Goal: Task Accomplishment & Management: Use online tool/utility

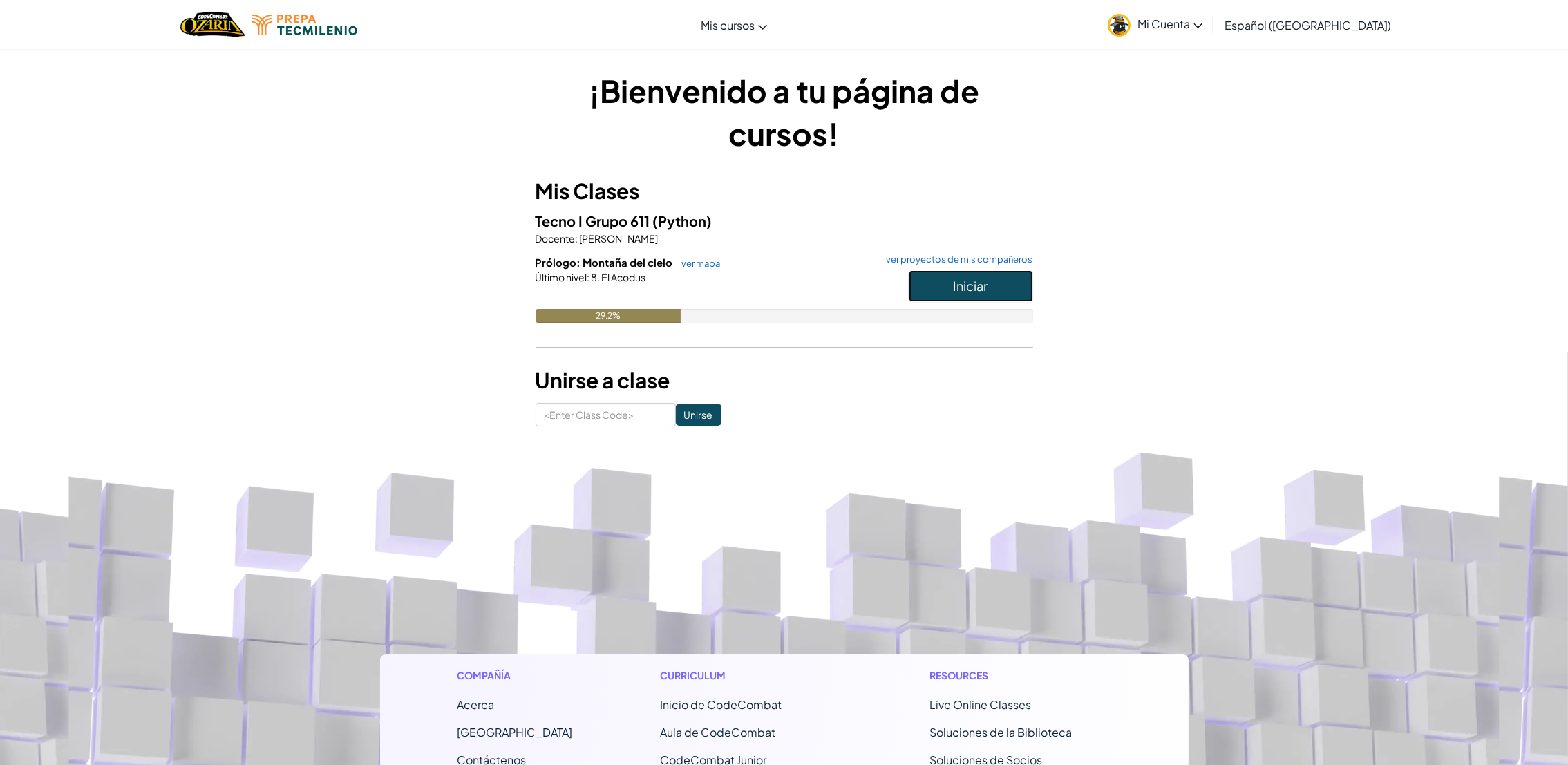
click at [933, 285] on button "Iniciar" at bounding box center [971, 286] width 125 height 31
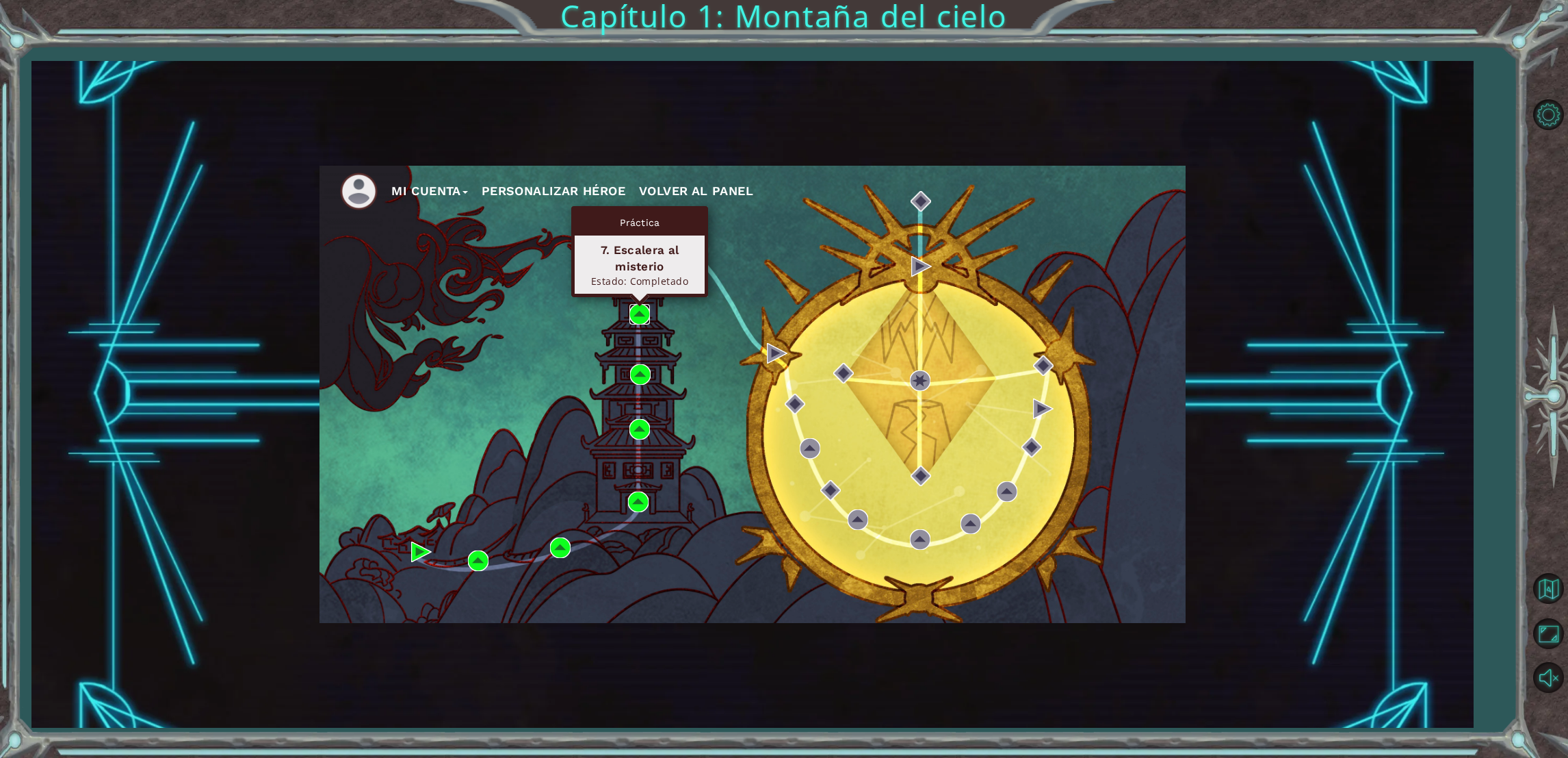
click at [631, 318] on img at bounding box center [639, 314] width 21 height 21
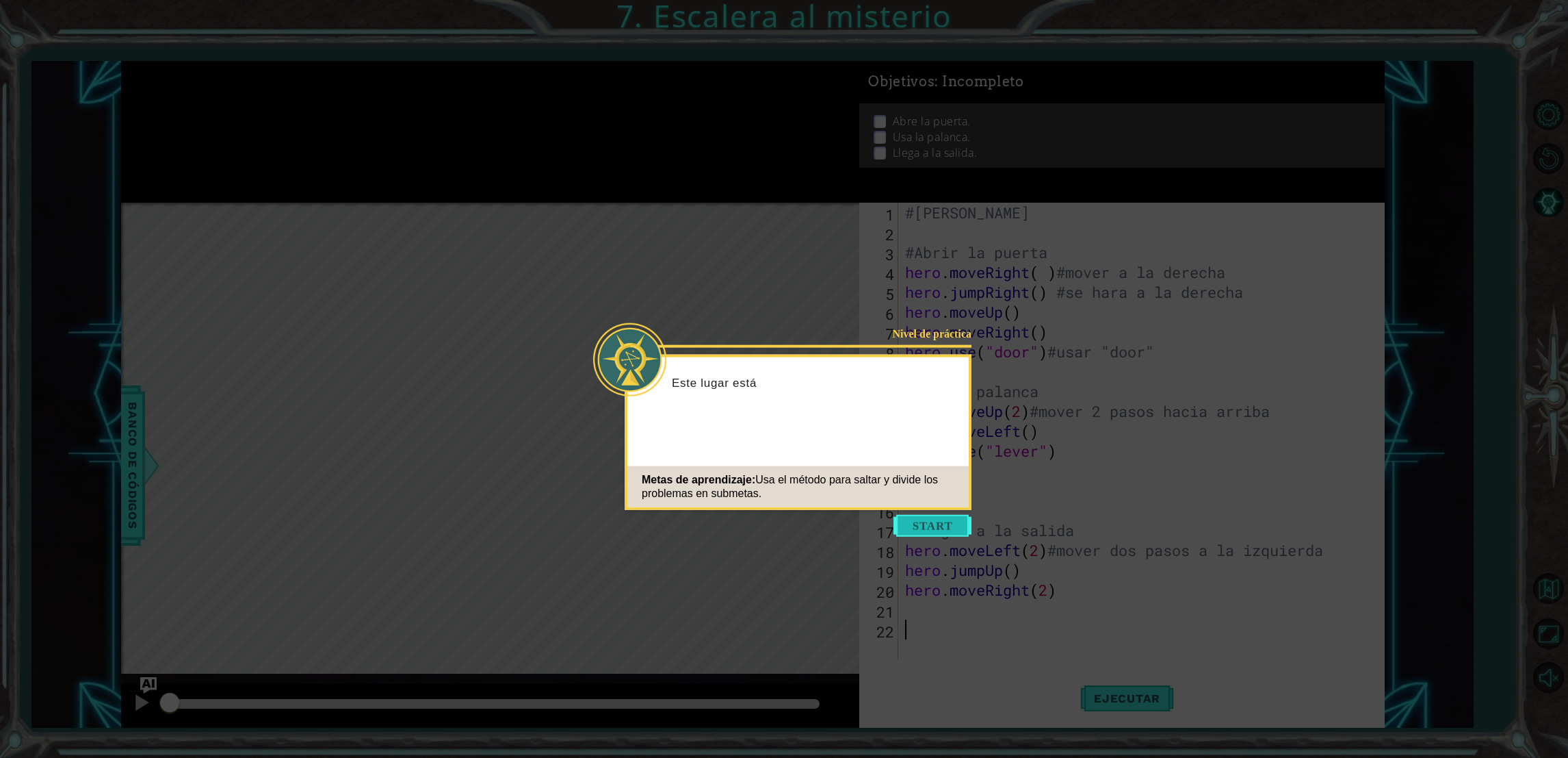
click at [901, 534] on button "Start" at bounding box center [933, 525] width 78 height 22
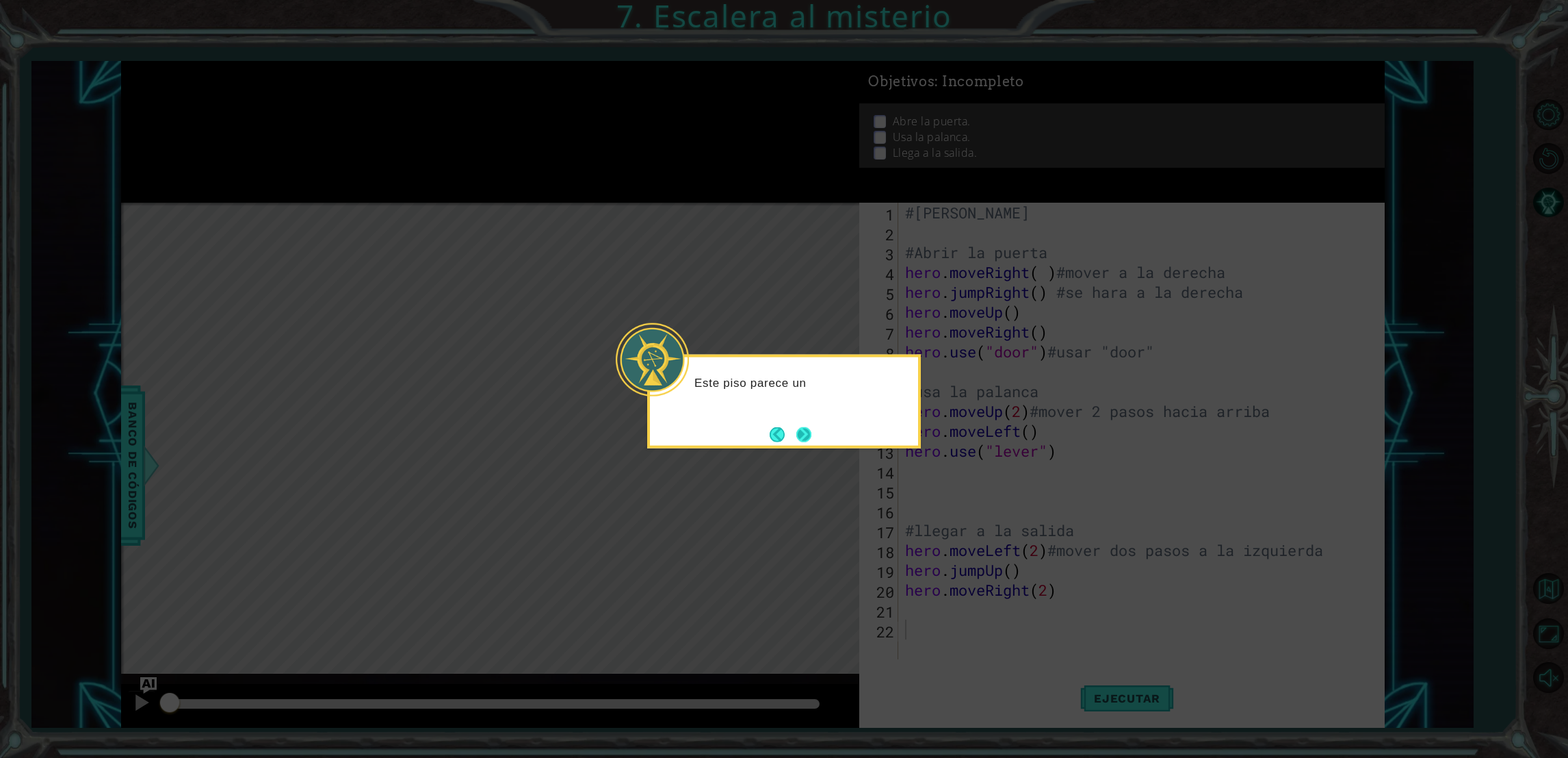
click at [812, 440] on button "Next" at bounding box center [803, 433] width 25 height 25
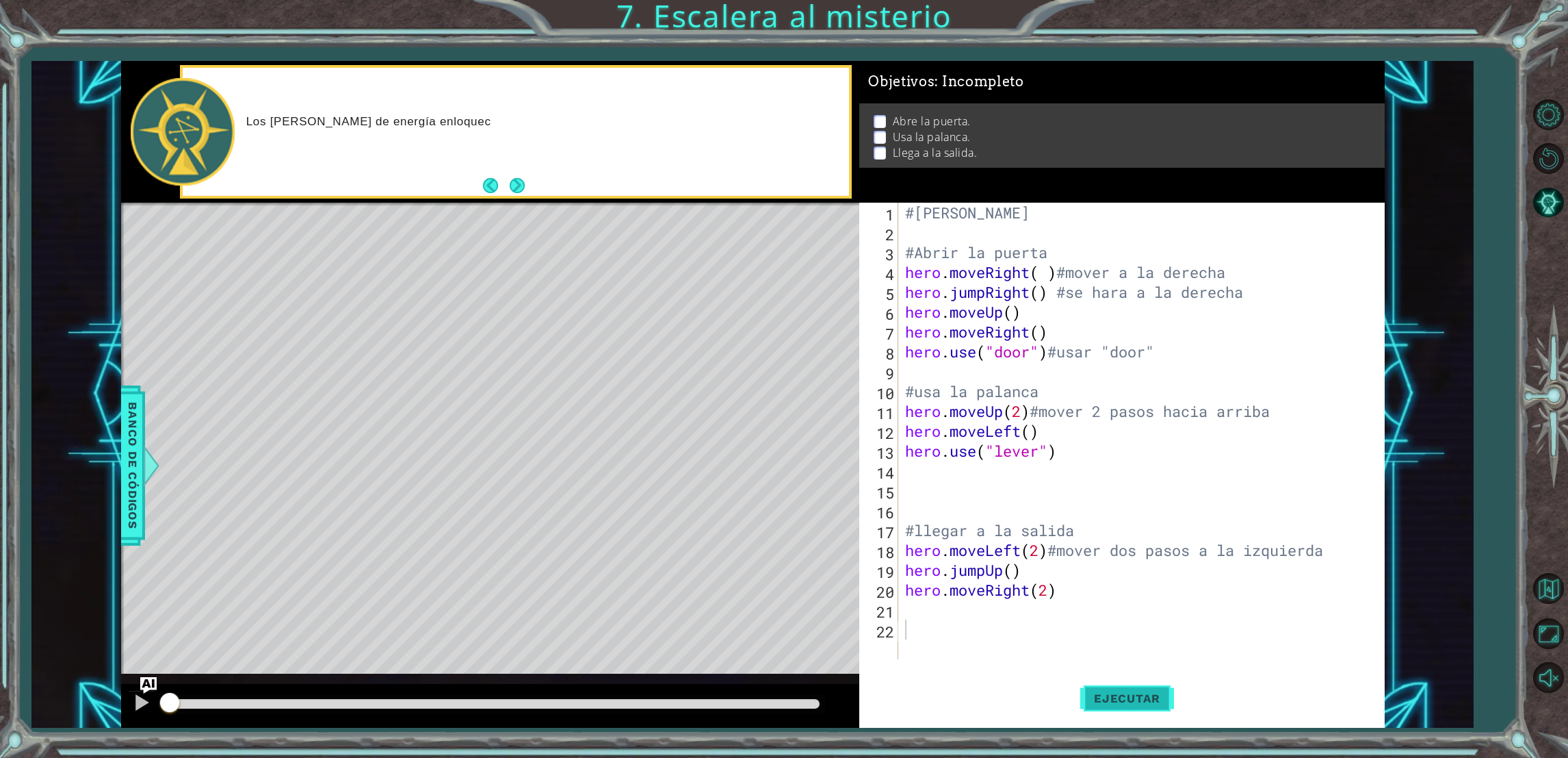
click at [1105, 707] on button "Ejecutar" at bounding box center [1127, 698] width 94 height 53
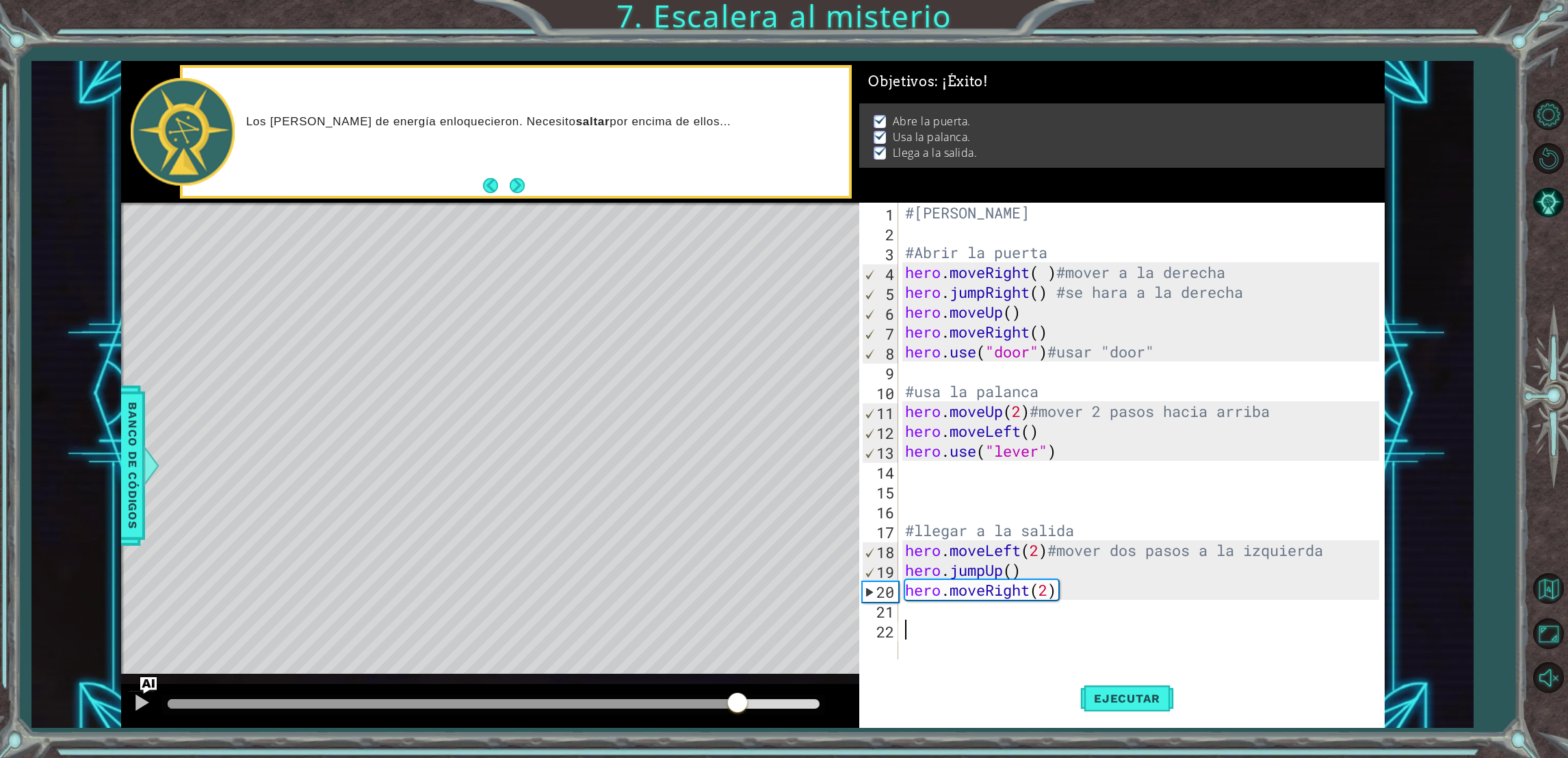
drag, startPoint x: 589, startPoint y: 704, endPoint x: 736, endPoint y: 722, distance: 148.1
click at [736, 722] on div at bounding box center [490, 705] width 739 height 44
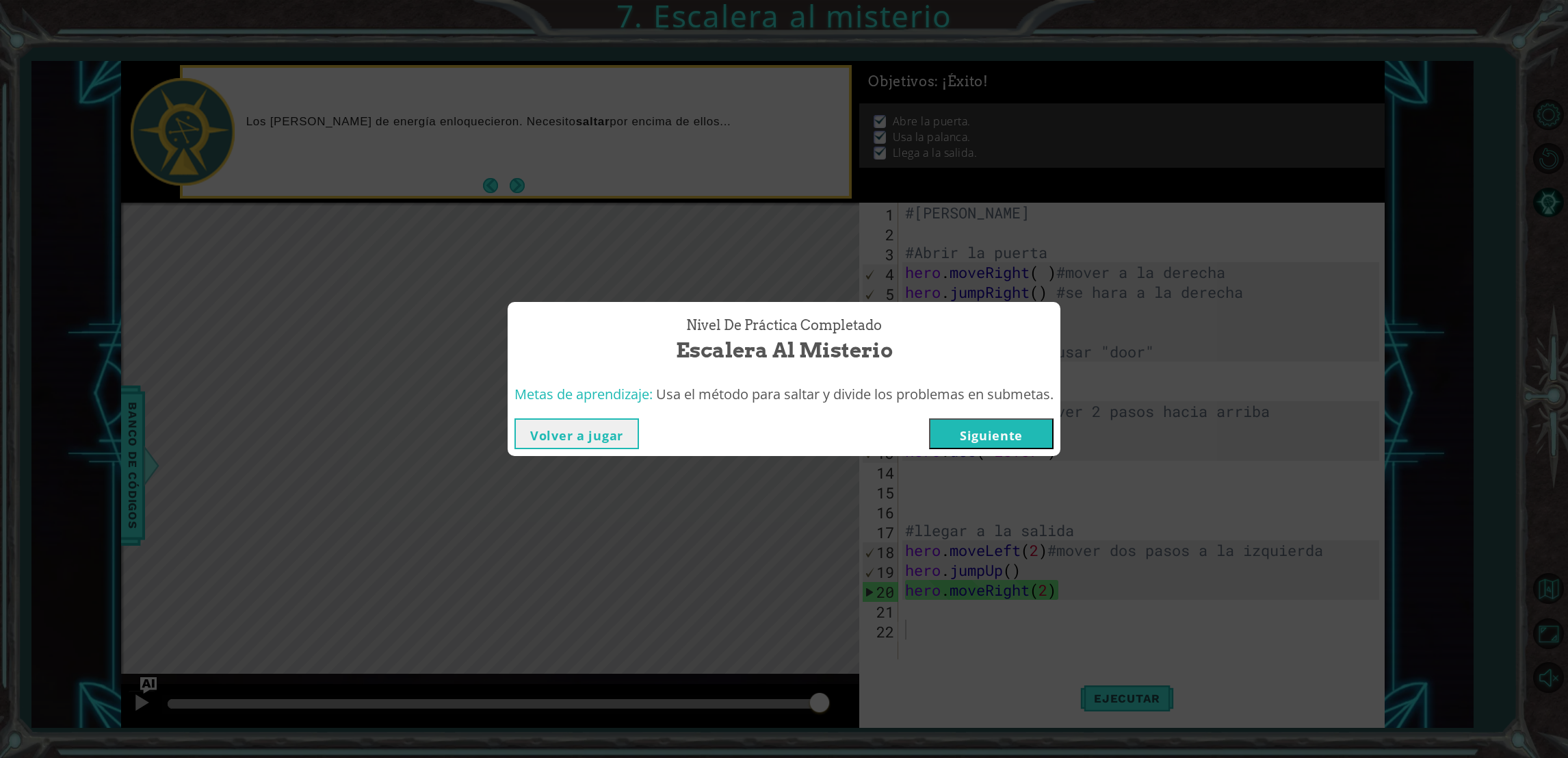
click at [592, 438] on button "Volver a jugar" at bounding box center [576, 433] width 124 height 31
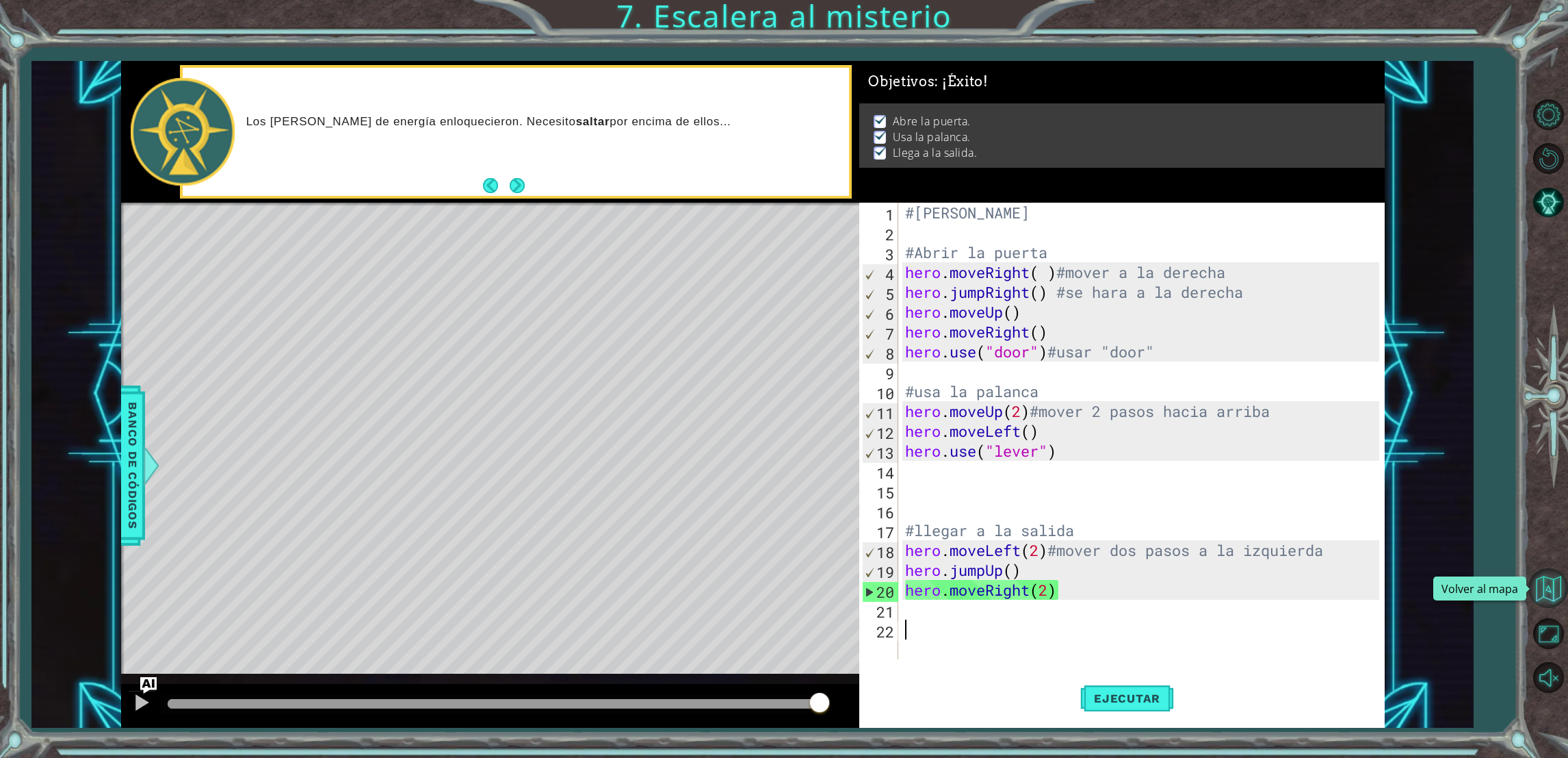
click at [1538, 597] on button "Volver al mapa" at bounding box center [1548, 588] width 40 height 40
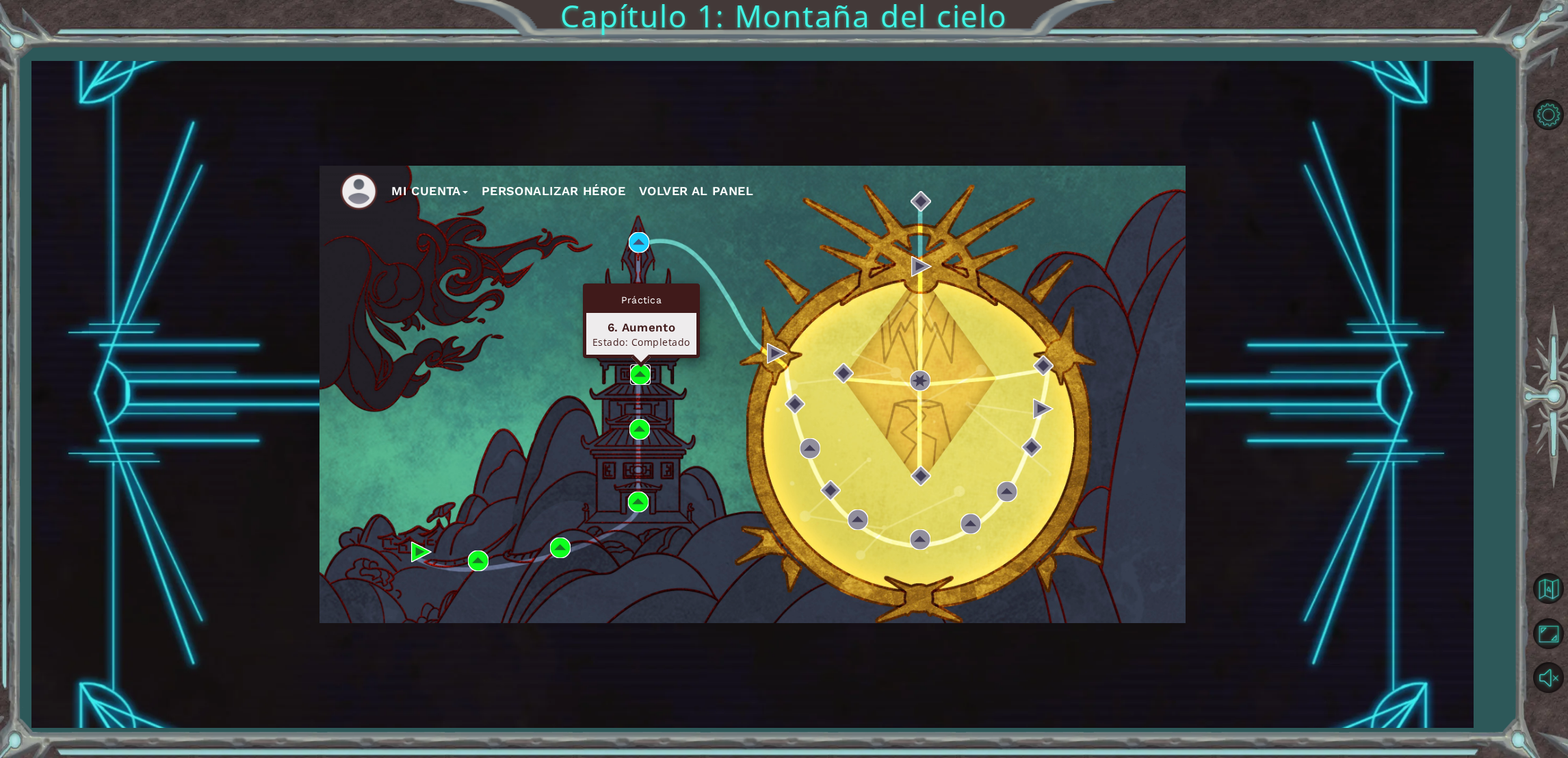
click at [631, 376] on img at bounding box center [640, 375] width 21 height 21
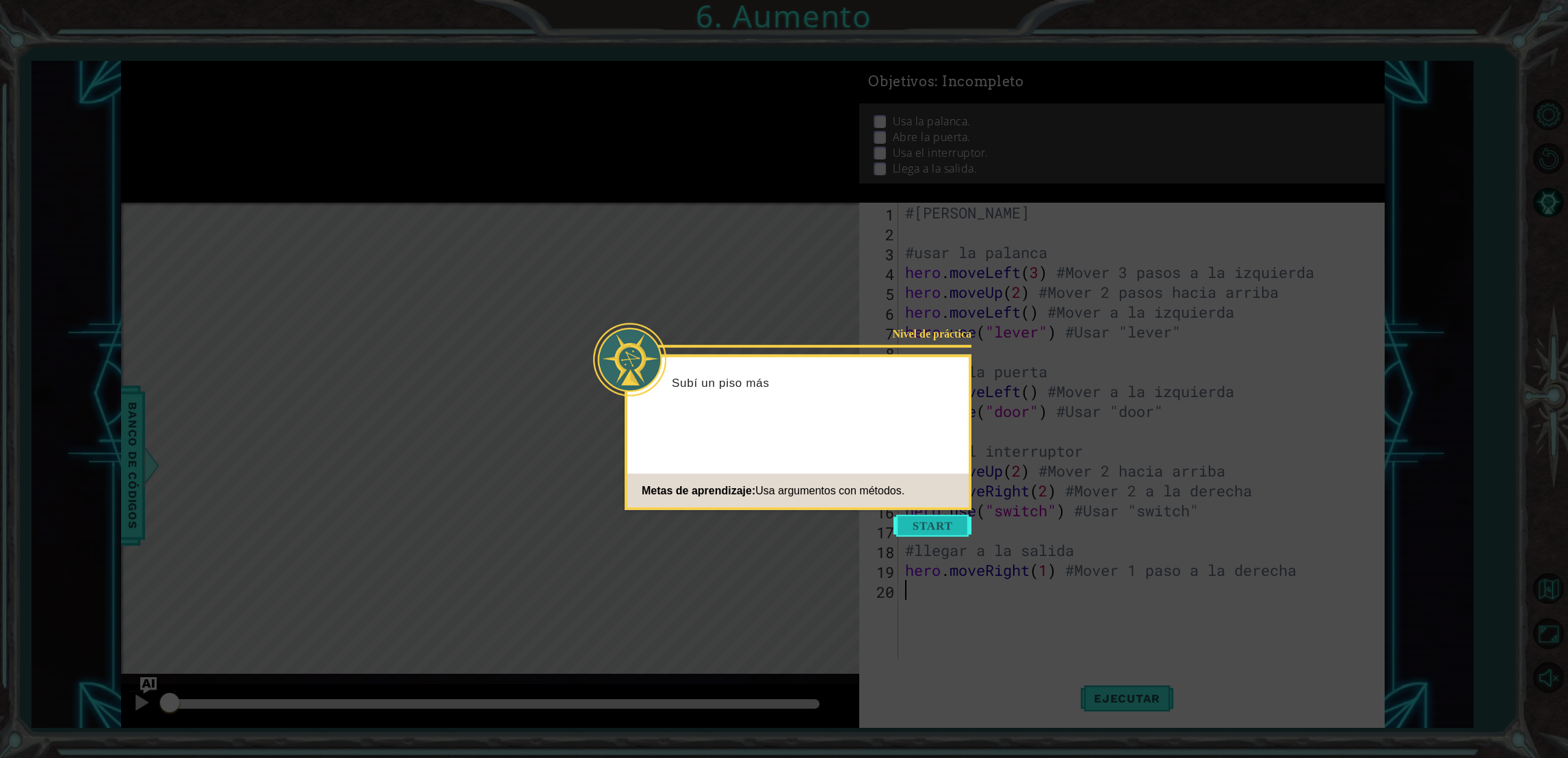
click at [941, 533] on button "Start" at bounding box center [933, 525] width 78 height 22
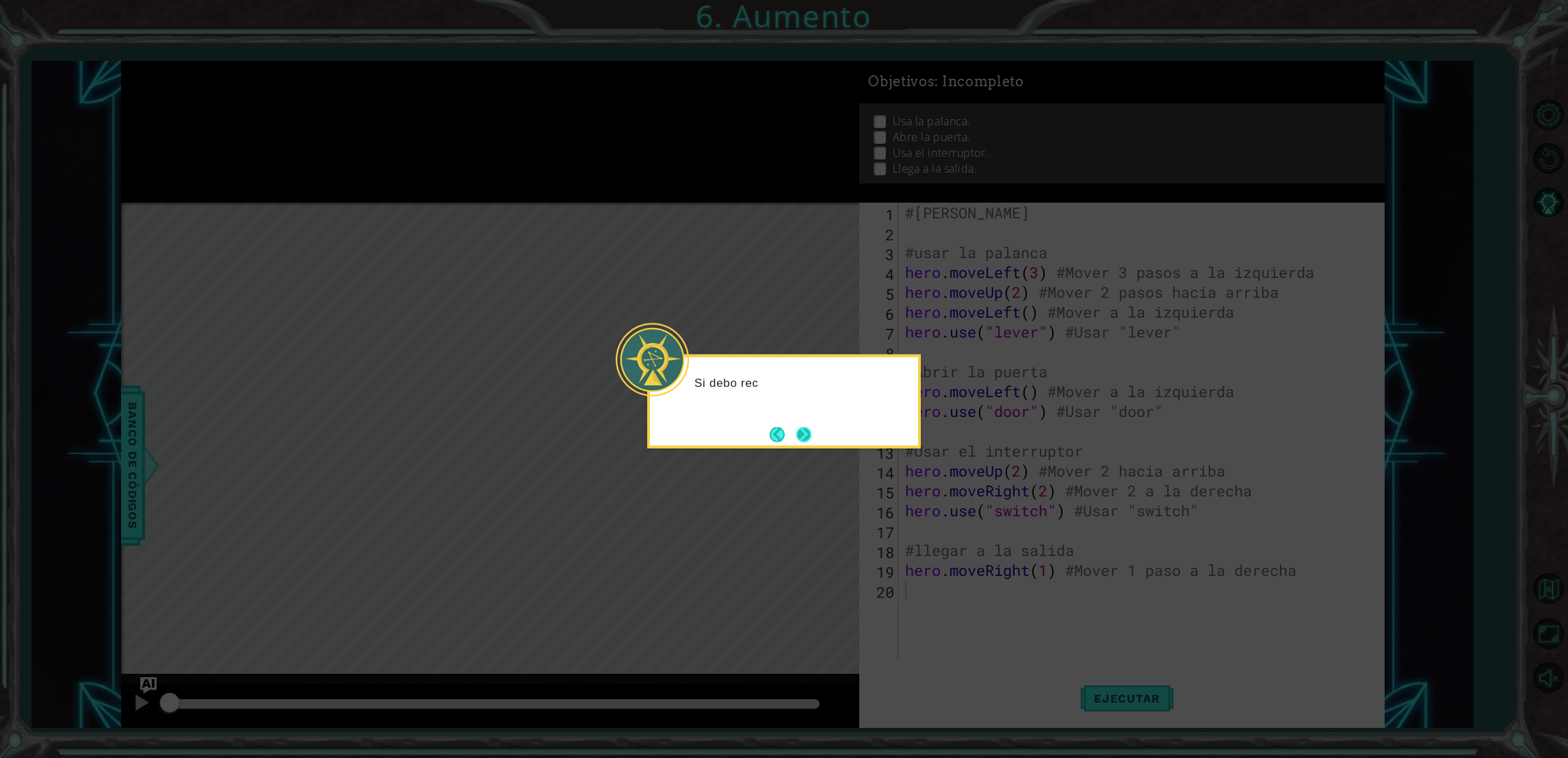
click at [803, 434] on button "Next" at bounding box center [804, 434] width 21 height 21
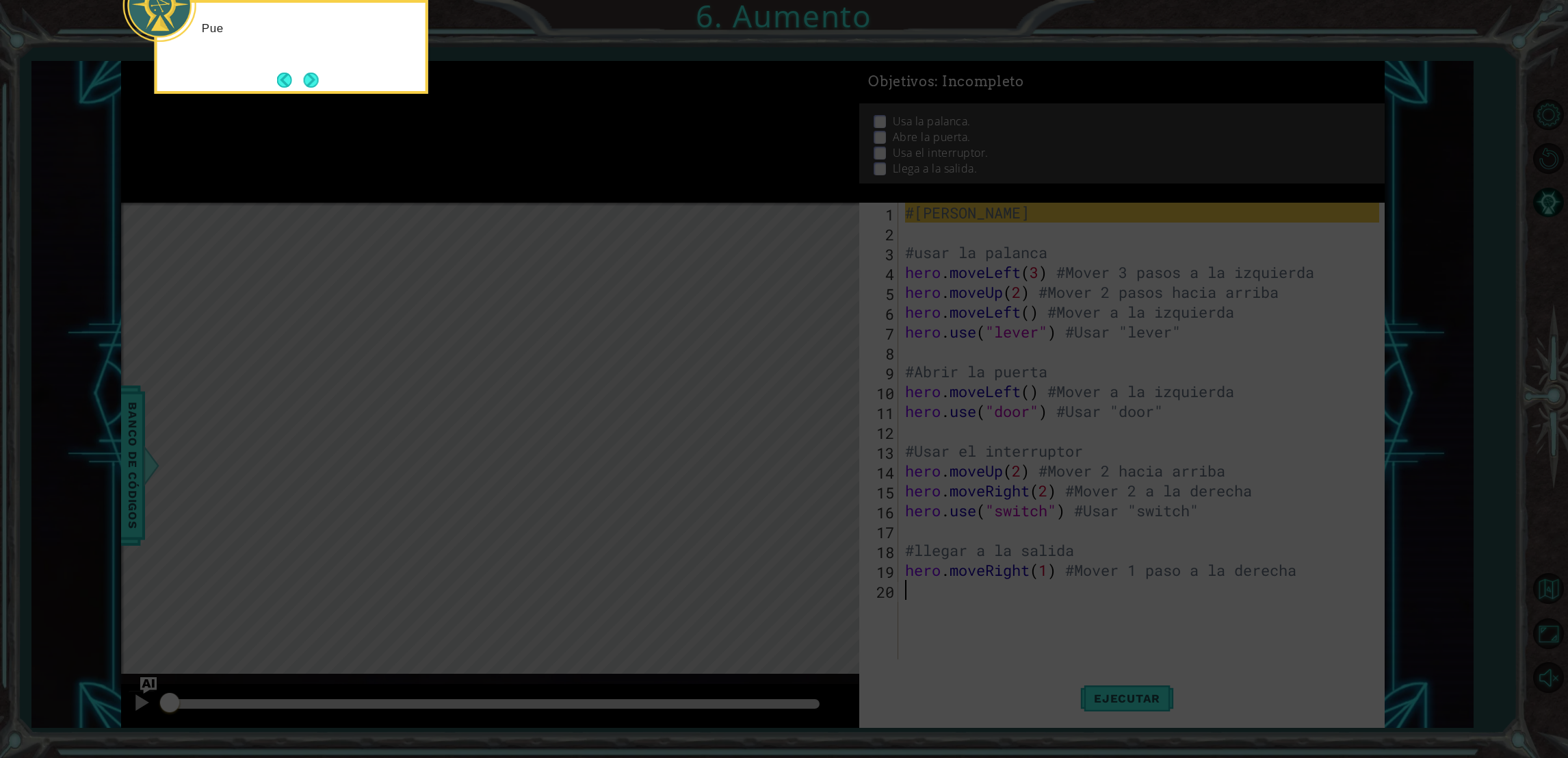
click at [803, 434] on icon at bounding box center [784, 113] width 1568 height 1289
drag, startPoint x: 803, startPoint y: 434, endPoint x: 725, endPoint y: 375, distance: 97.8
click at [795, 430] on icon at bounding box center [784, 113] width 1568 height 1289
click at [311, 74] on button "Next" at bounding box center [312, 80] width 21 height 21
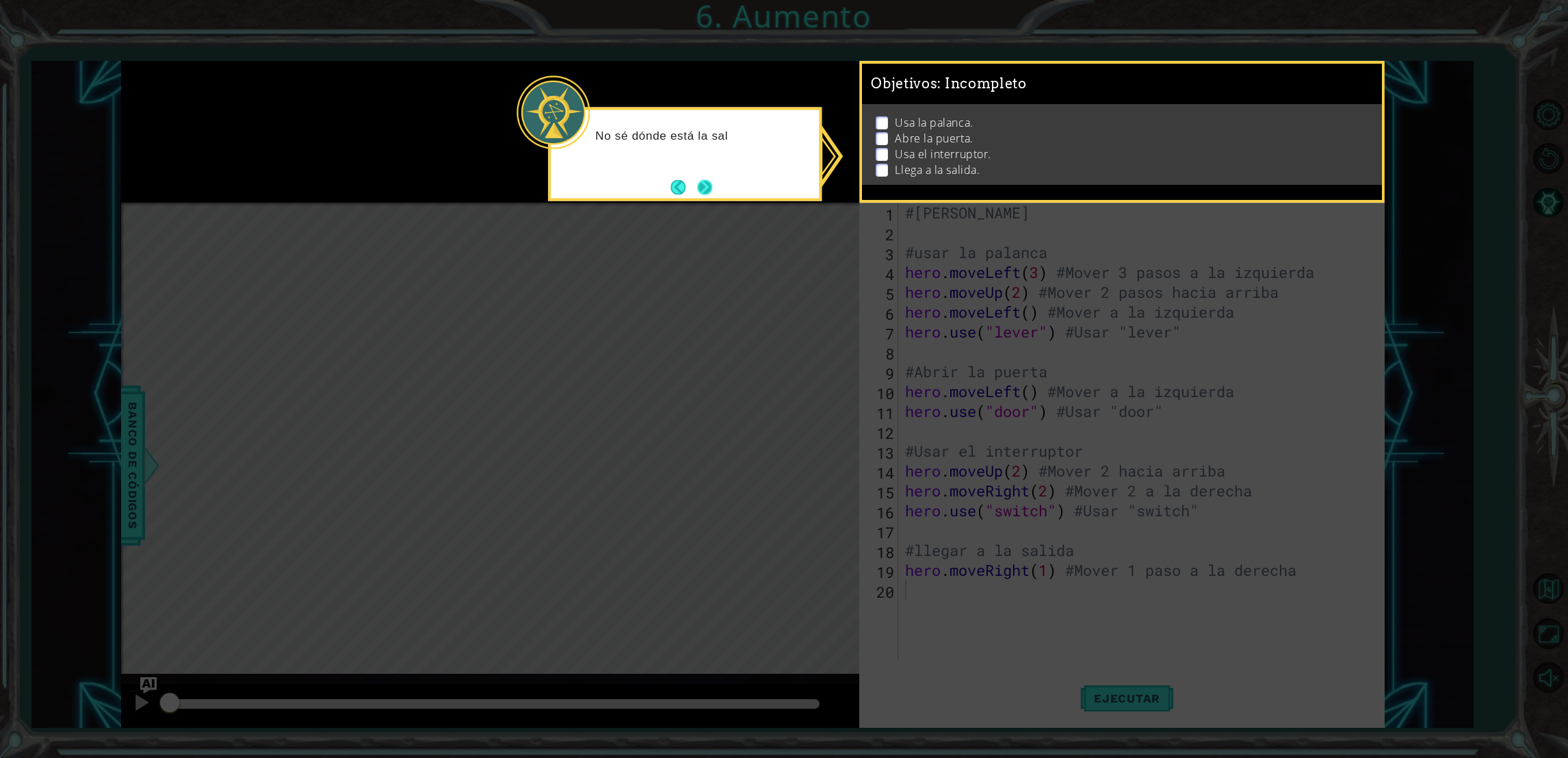
click at [700, 196] on button "Next" at bounding box center [704, 186] width 18 height 18
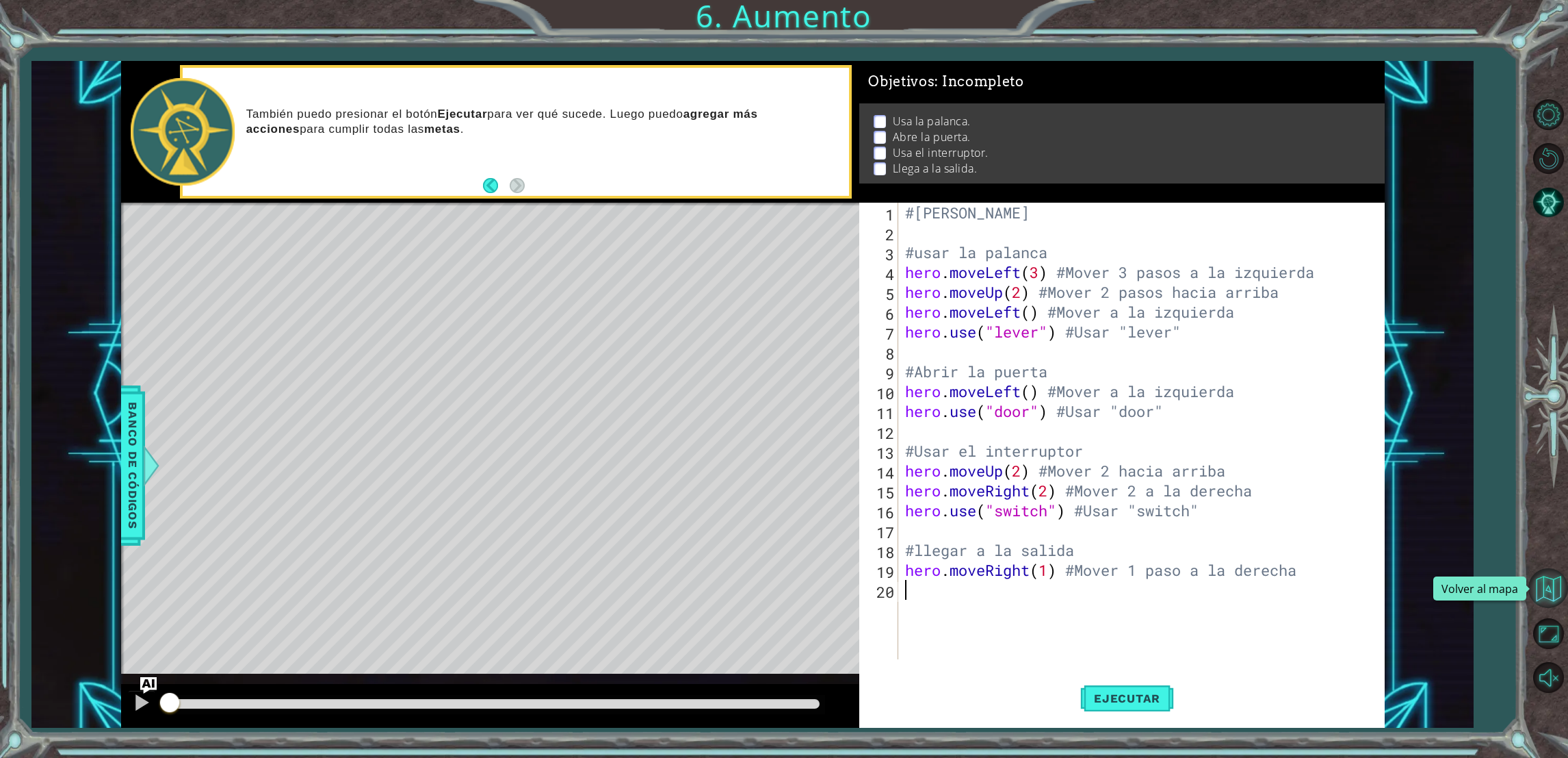
click at [1541, 587] on button "Volver al mapa" at bounding box center [1548, 588] width 40 height 40
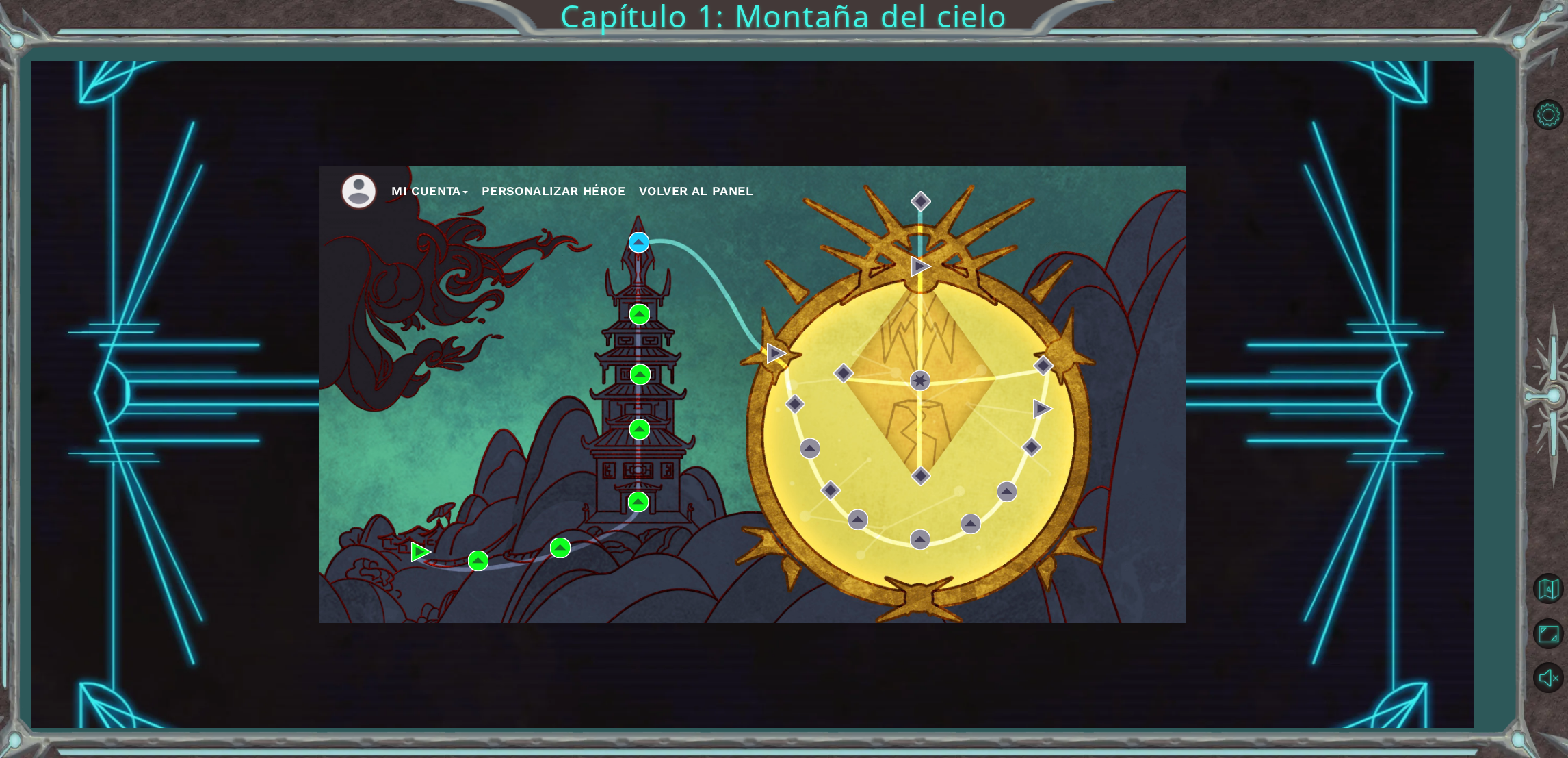
click at [635, 253] on div "Mi Cuenta Personalizar héroe Volver al panel" at bounding box center [753, 395] width 866 height 458
click at [637, 247] on img at bounding box center [639, 243] width 21 height 21
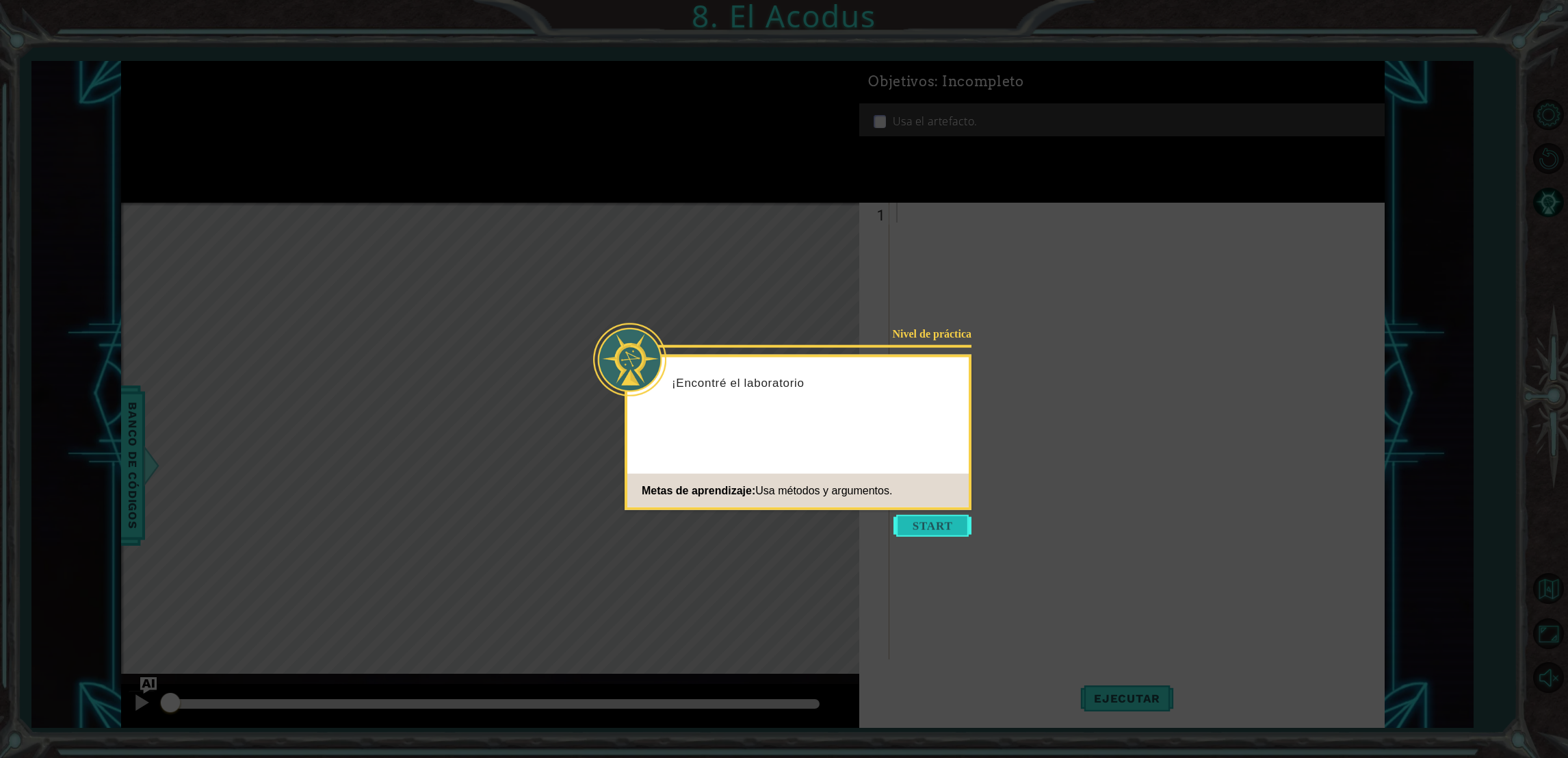
click at [933, 516] on button "Start" at bounding box center [933, 525] width 78 height 22
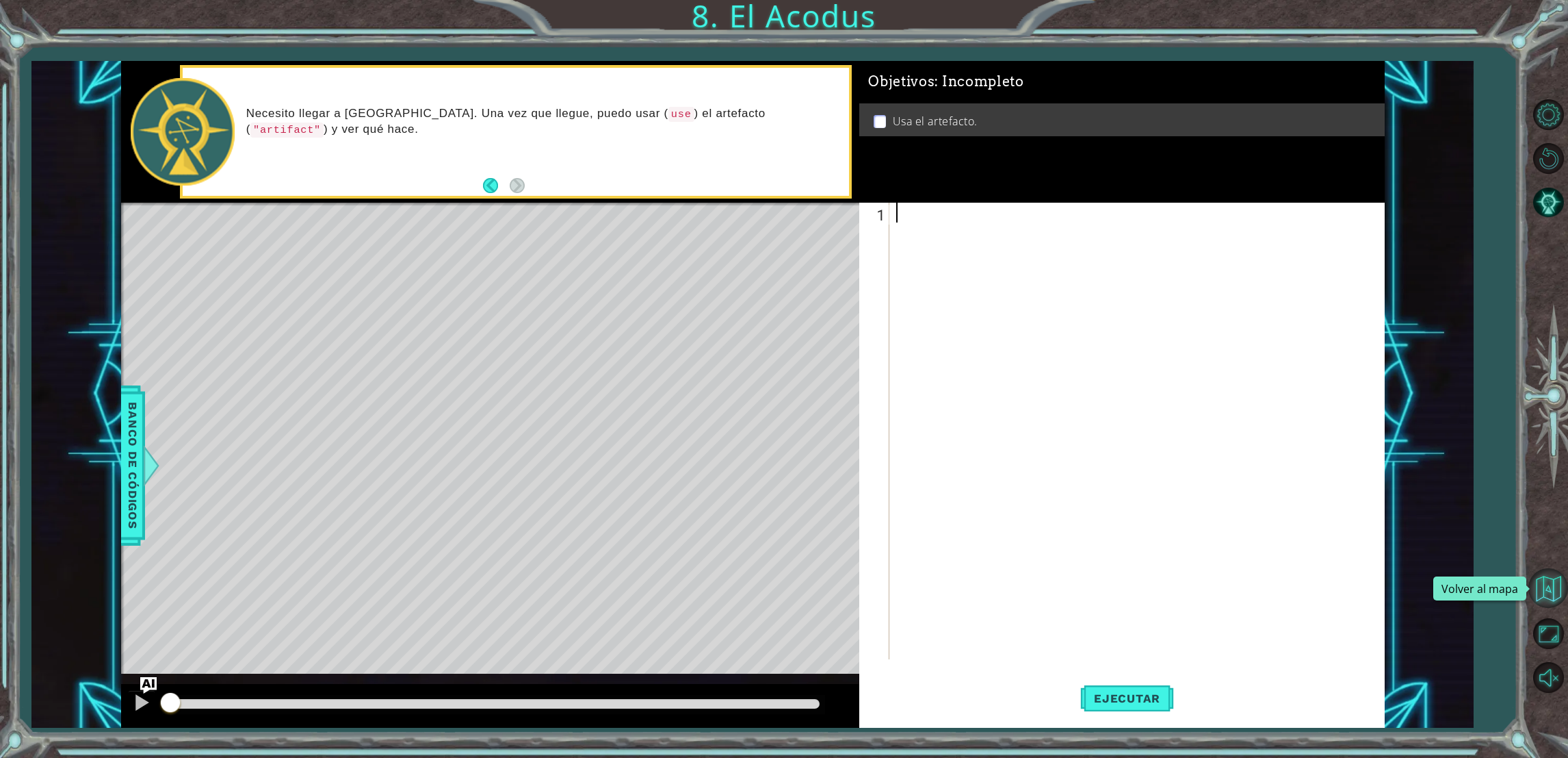
click at [1534, 588] on button "Volver al mapa" at bounding box center [1548, 588] width 40 height 40
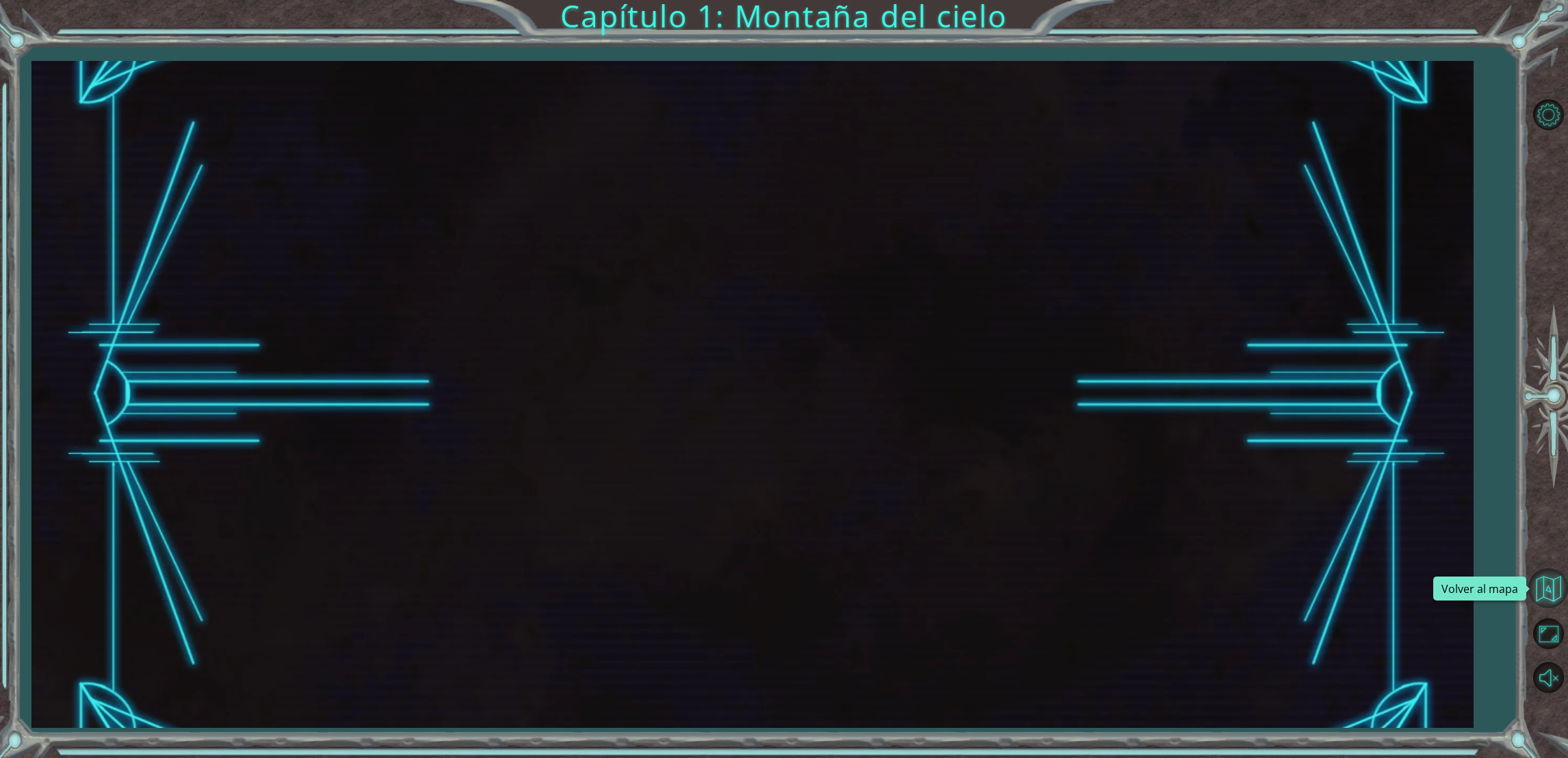
click at [1550, 583] on button "Volver al mapa" at bounding box center [1548, 588] width 40 height 40
drag, startPoint x: 1551, startPoint y: 640, endPoint x: 1554, endPoint y: 716, distance: 76.1
click at [1551, 640] on button "Maximizar navegador" at bounding box center [1548, 633] width 40 height 40
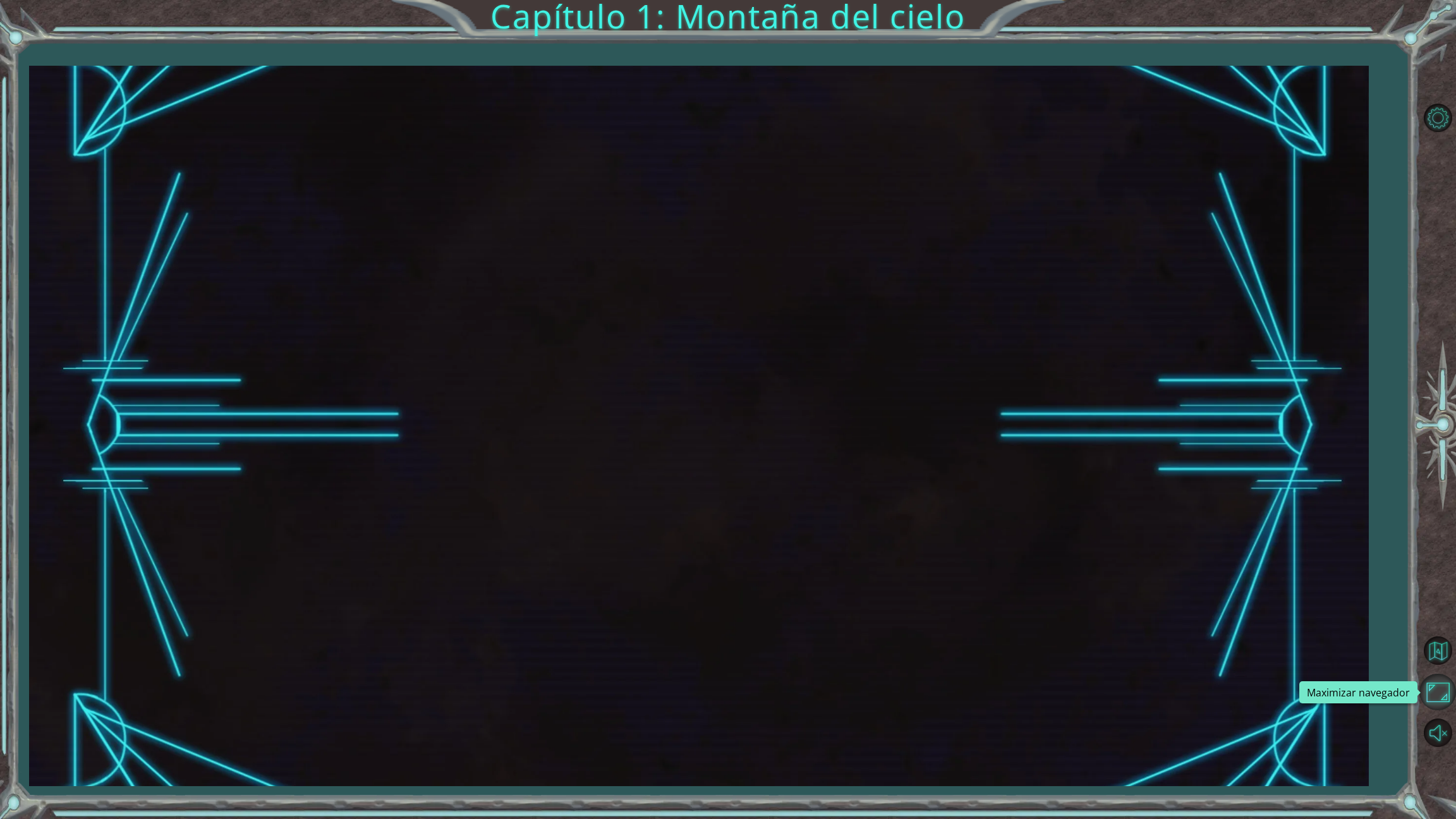
click at [1433, 692] on button "Maximizar navegador" at bounding box center [1438, 692] width 37 height 37
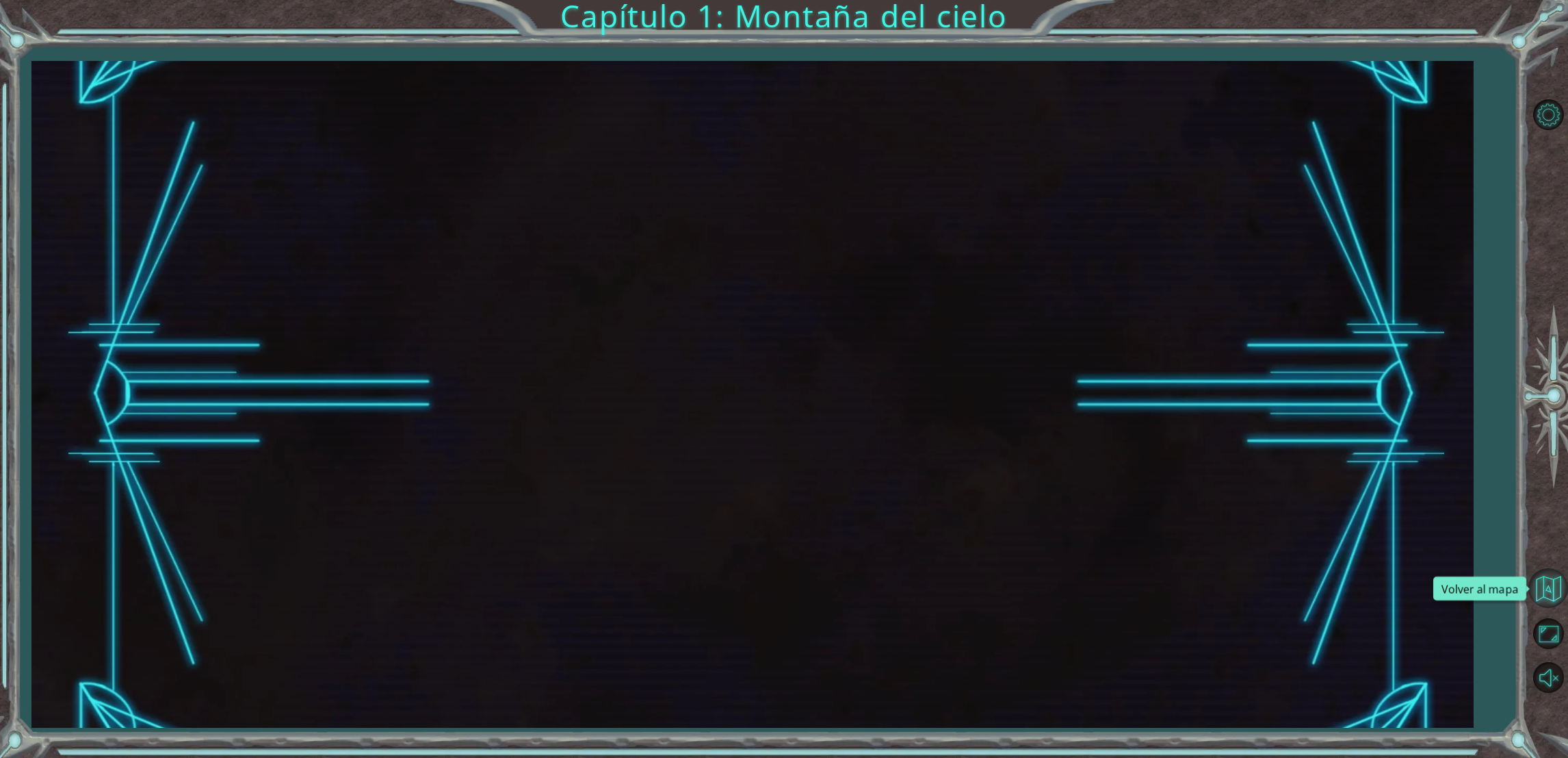
click at [1530, 603] on button "Volver al mapa" at bounding box center [1548, 588] width 40 height 40
click at [735, 20] on div "Capítulo 1: Montaña del cielo" at bounding box center [784, 379] width 1568 height 758
